Goal: Contribute content

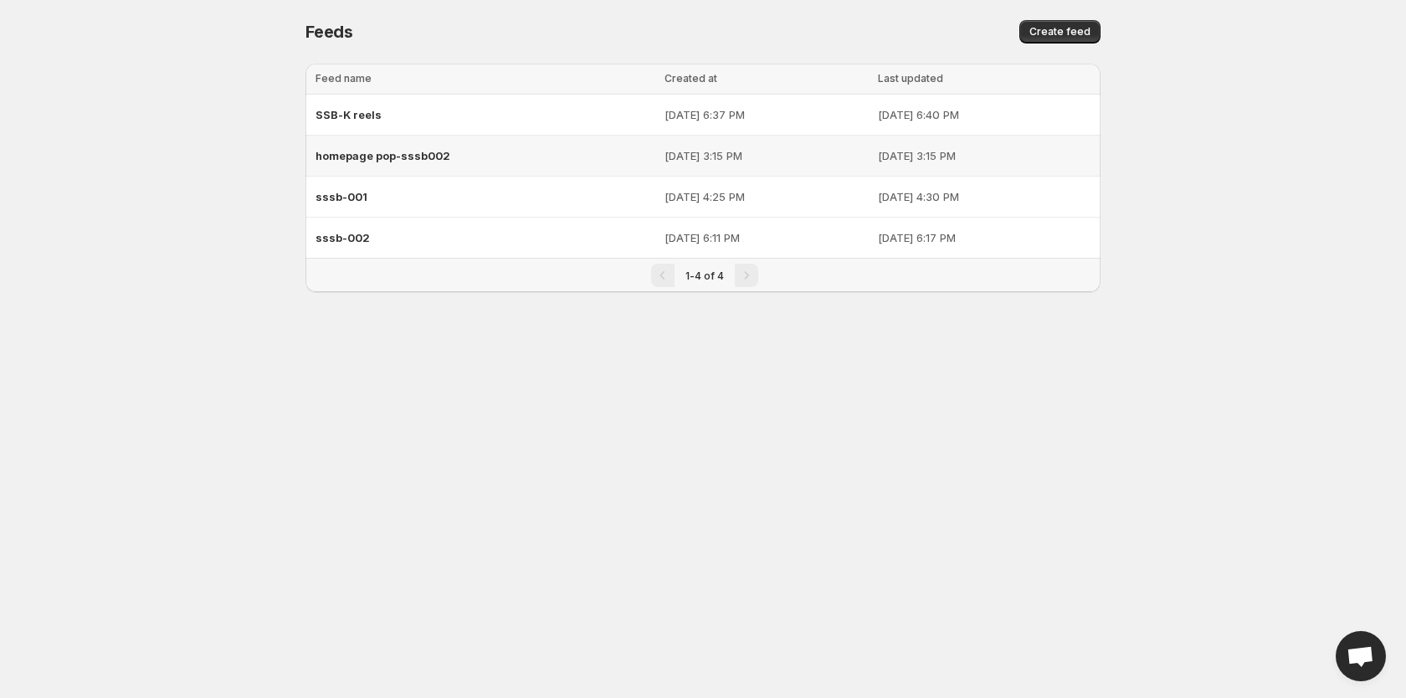
click at [388, 147] on div "homepage pop-sssb002" at bounding box center [485, 156] width 339 height 30
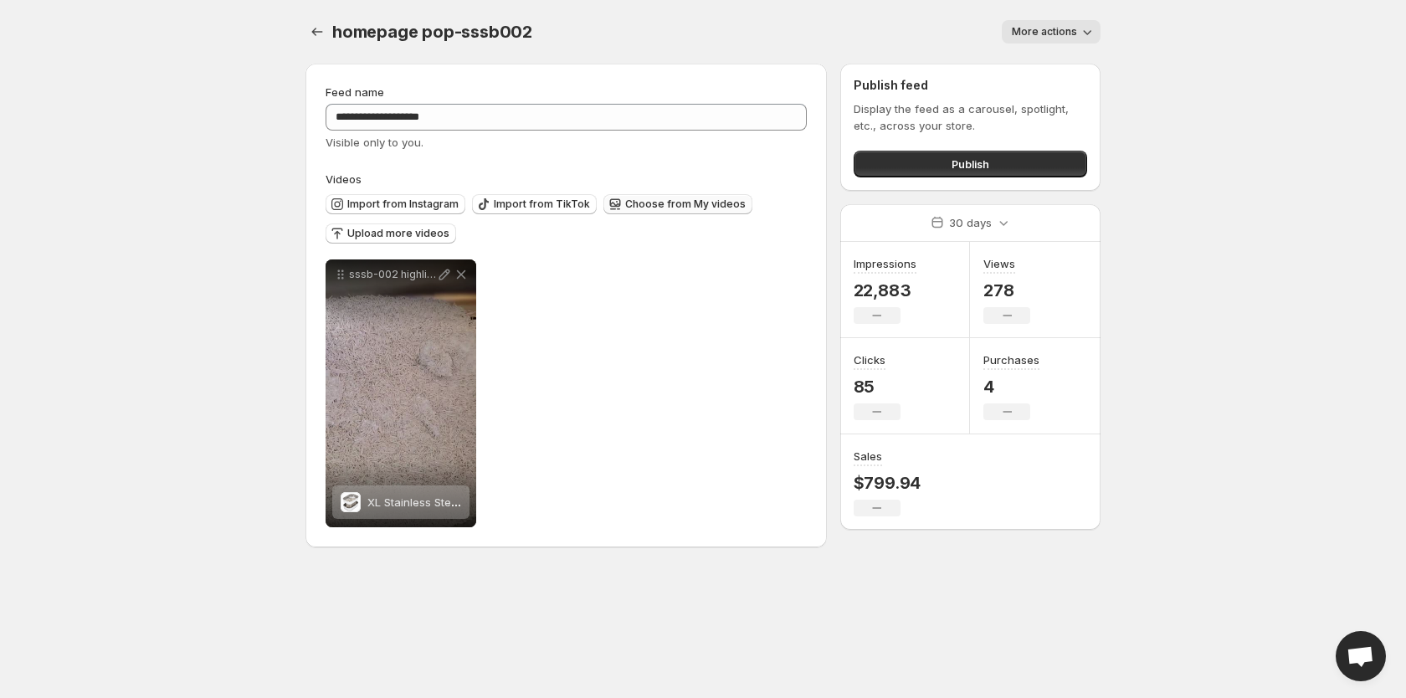
click at [644, 208] on span "Choose from My videos" at bounding box center [685, 204] width 121 height 13
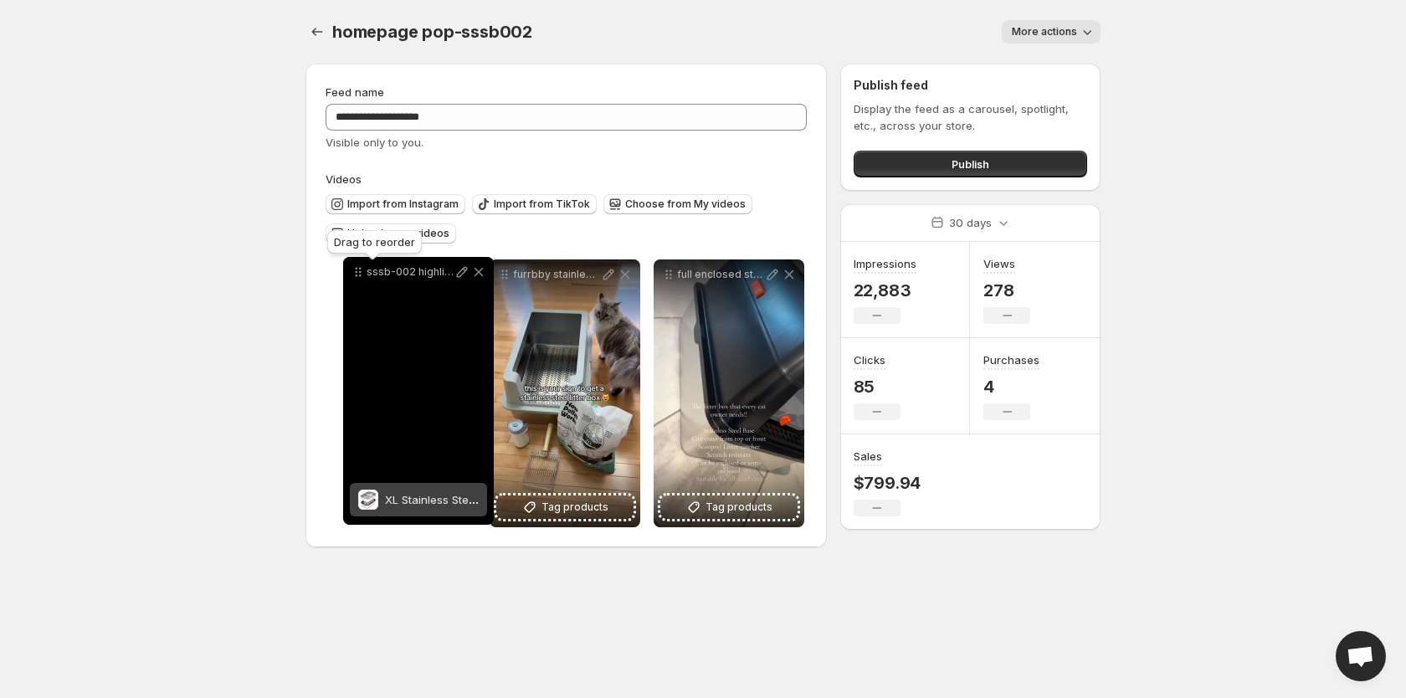
drag, startPoint x: 669, startPoint y: 278, endPoint x: 357, endPoint y: 275, distance: 311.4
click at [357, 275] on icon at bounding box center [357, 276] width 3 height 3
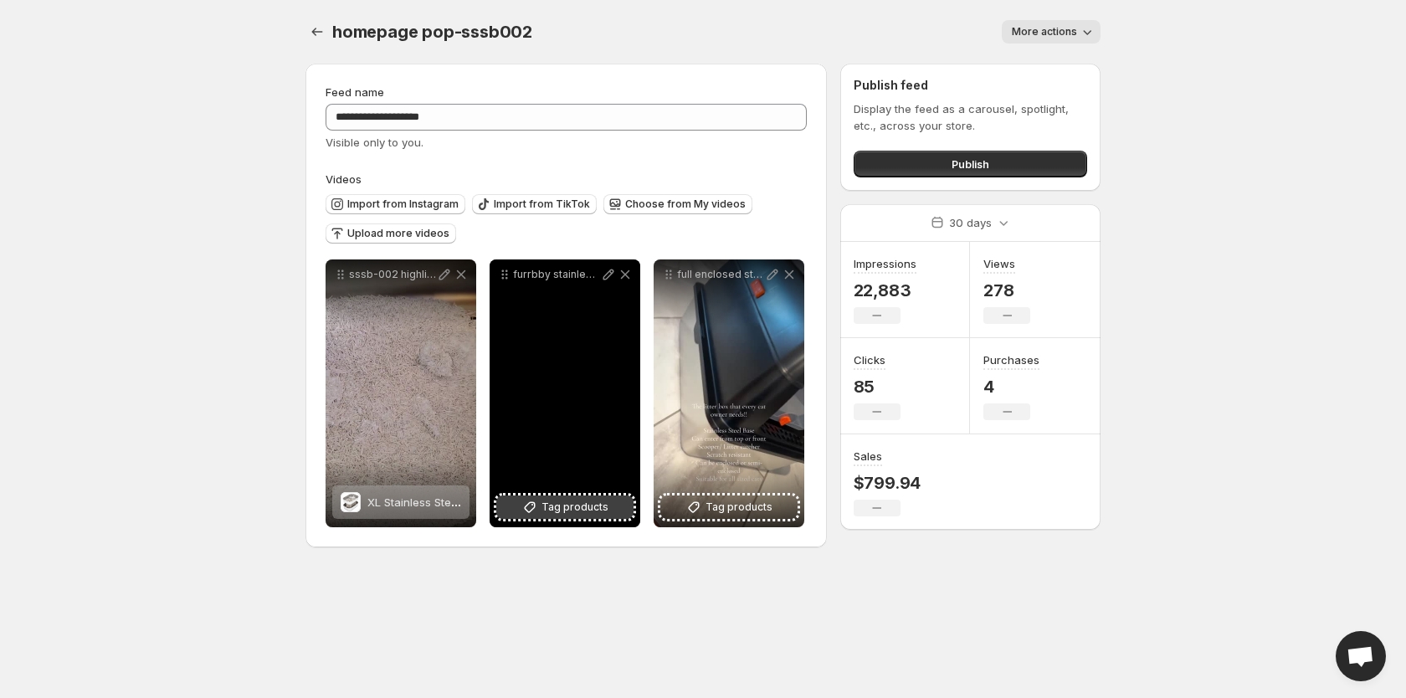
click at [573, 511] on span "Tag products" at bounding box center [575, 507] width 67 height 17
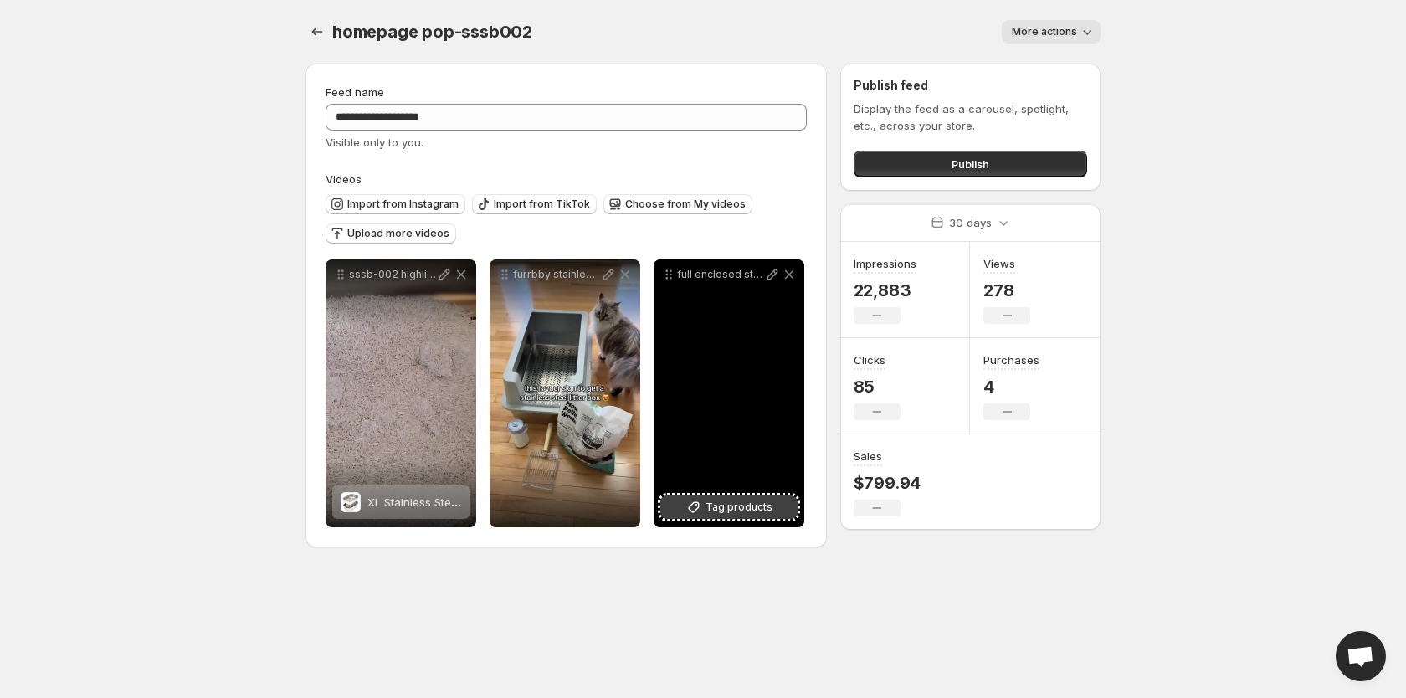
click at [743, 514] on span "Tag products" at bounding box center [739, 507] width 67 height 17
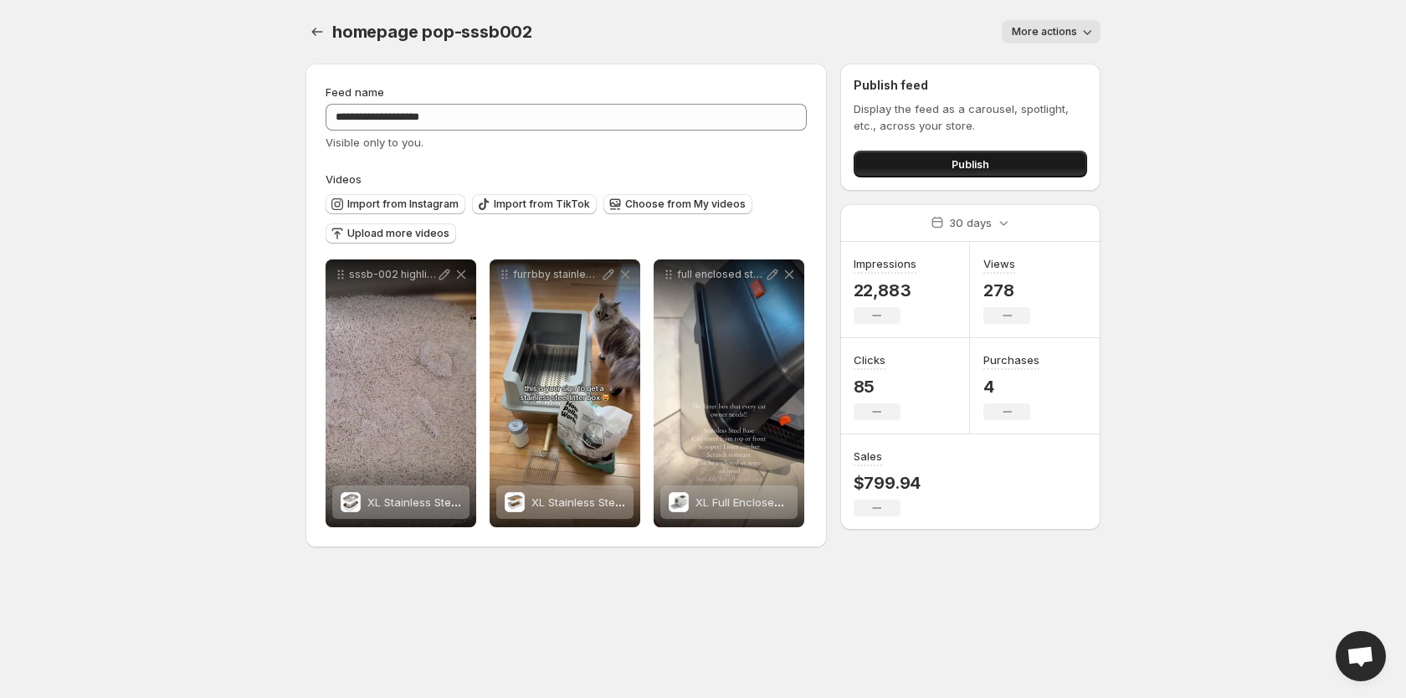
click at [969, 165] on span "Publish" at bounding box center [971, 164] width 38 height 17
click at [314, 36] on icon "Settings" at bounding box center [317, 31] width 17 height 17
